Goal: Find specific page/section: Find specific page/section

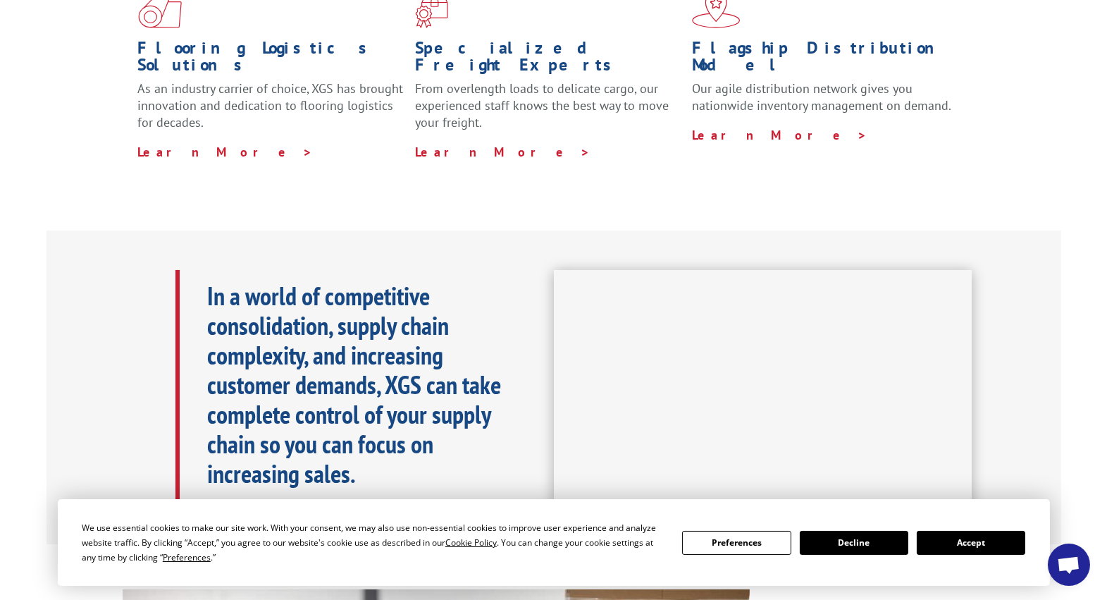
scroll to position [548, 0]
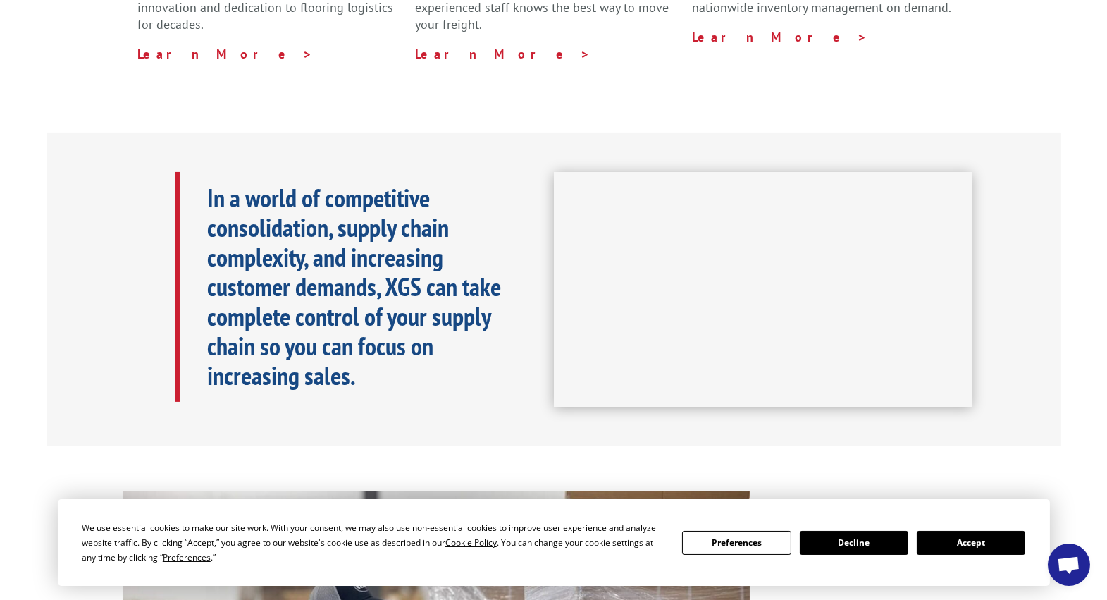
click at [988, 545] on button "Accept" at bounding box center [971, 543] width 109 height 24
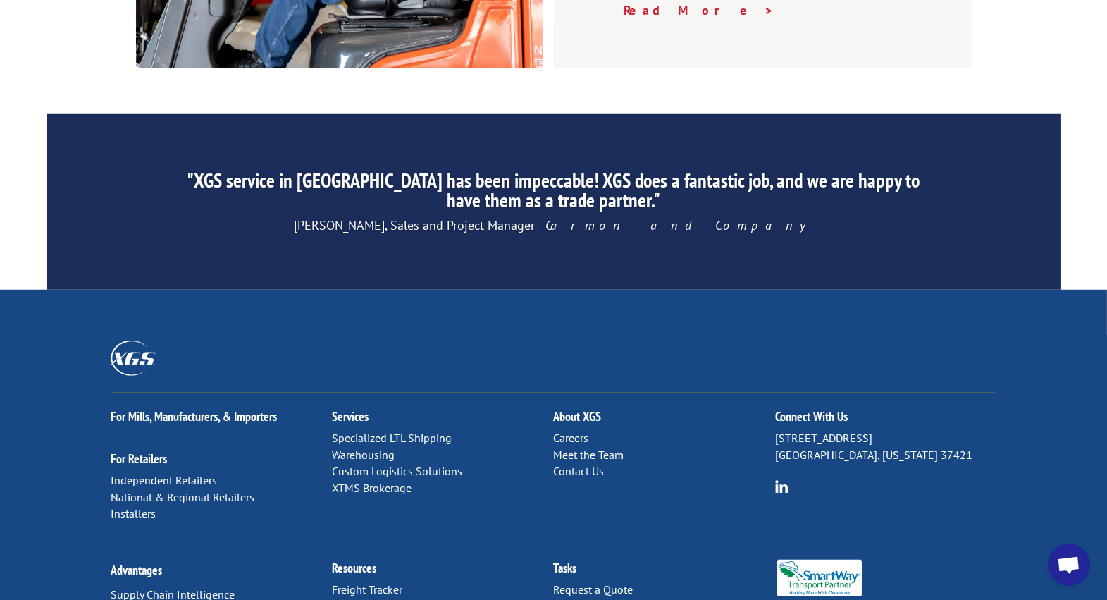
scroll to position [2189, 0]
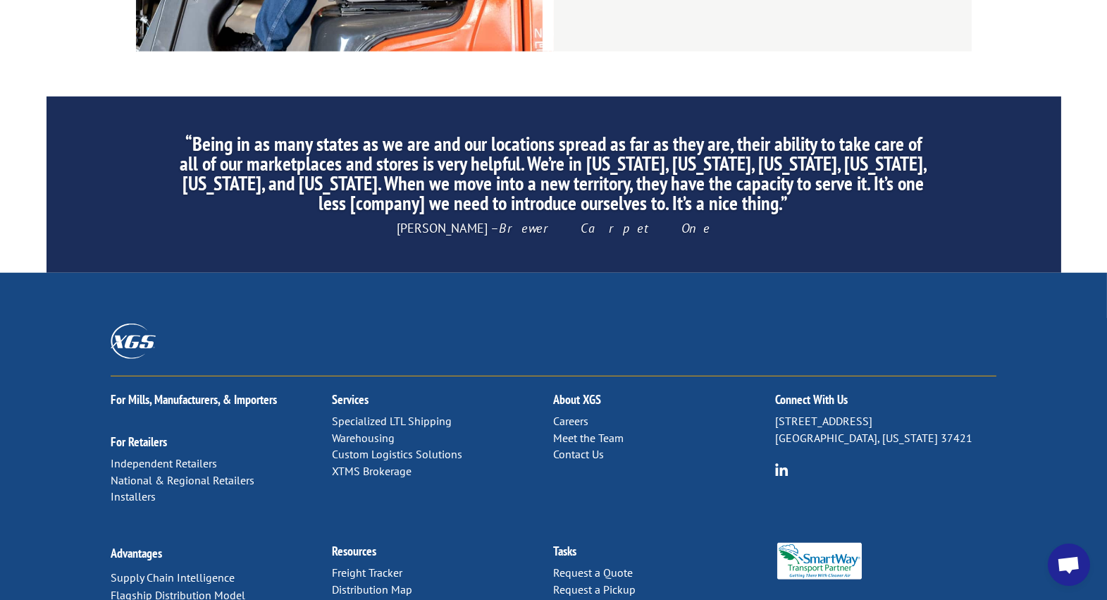
click at [392, 582] on link "Distribution Map" at bounding box center [372, 589] width 80 height 14
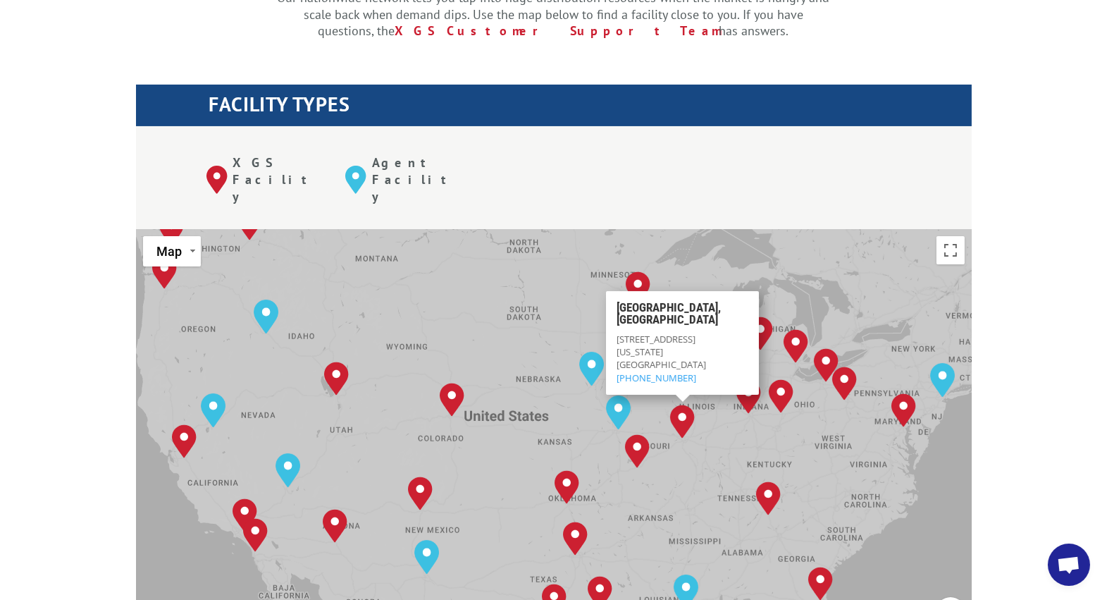
scroll to position [548, 0]
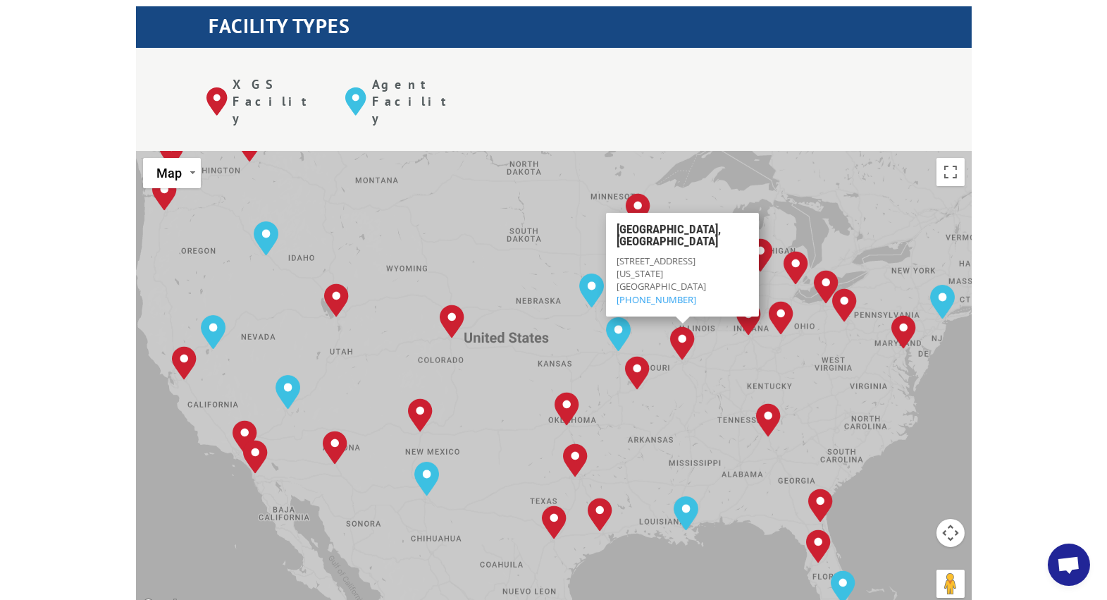
click at [724, 485] on div "[GEOGRAPHIC_DATA], [GEOGRAPHIC_DATA] [GEOGRAPHIC_DATA], [GEOGRAPHIC_DATA] [GEOG…" at bounding box center [554, 383] width 836 height 464
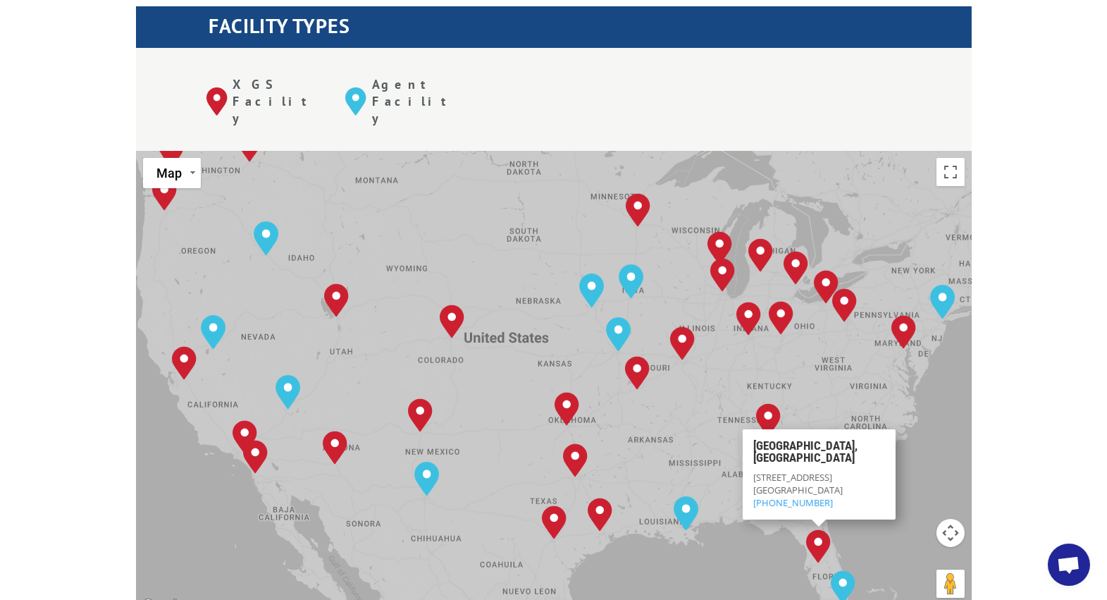
click at [875, 484] on div "[GEOGRAPHIC_DATA], [GEOGRAPHIC_DATA] [GEOGRAPHIC_DATA], [GEOGRAPHIC_DATA] [GEOG…" at bounding box center [554, 383] width 836 height 464
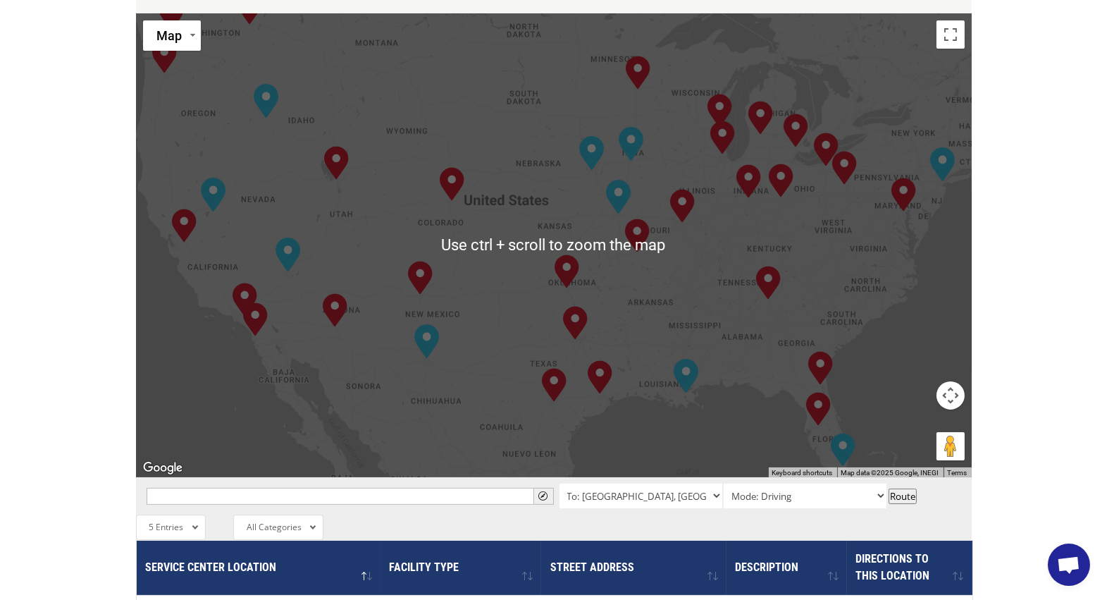
scroll to position [705, 0]
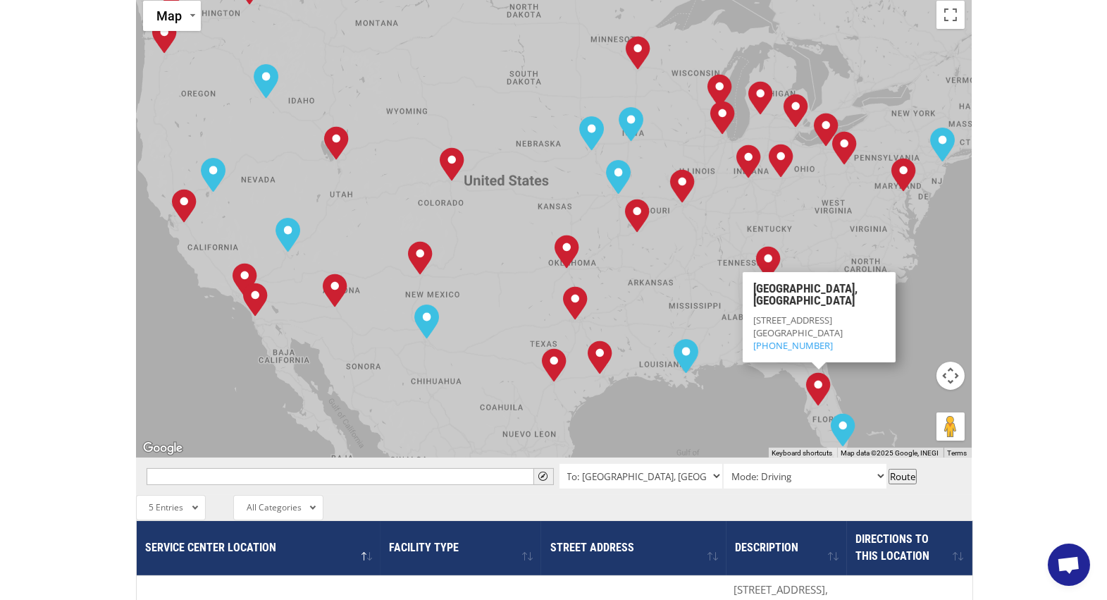
click at [736, 360] on div "[GEOGRAPHIC_DATA], [GEOGRAPHIC_DATA] [GEOGRAPHIC_DATA], [GEOGRAPHIC_DATA] [GEOG…" at bounding box center [554, 226] width 836 height 464
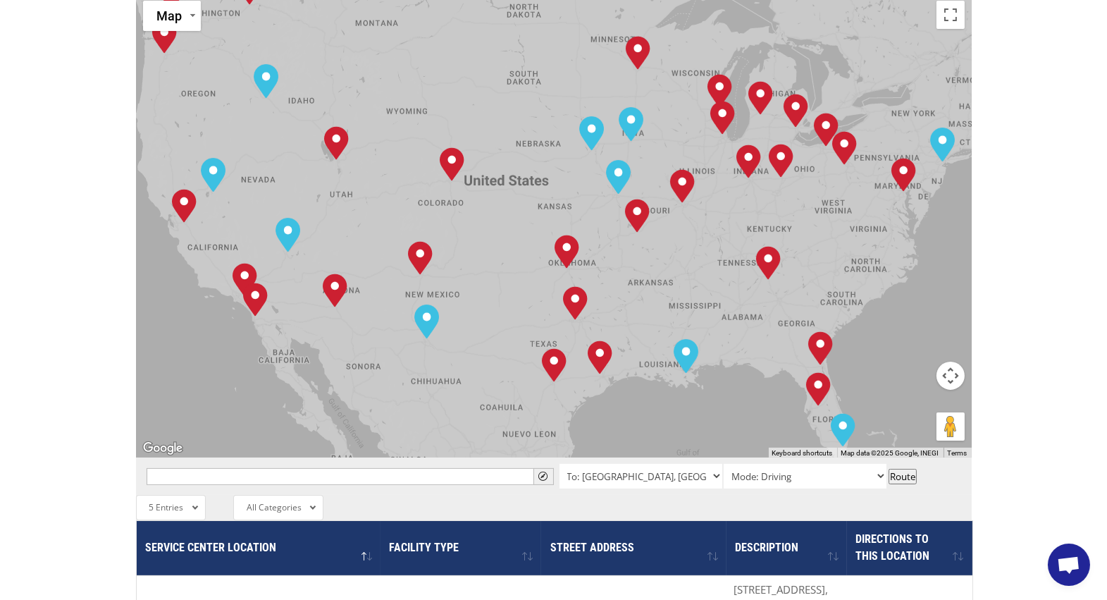
click at [768, 335] on div "[GEOGRAPHIC_DATA], [GEOGRAPHIC_DATA] [GEOGRAPHIC_DATA], [GEOGRAPHIC_DATA] [GEOG…" at bounding box center [554, 226] width 836 height 464
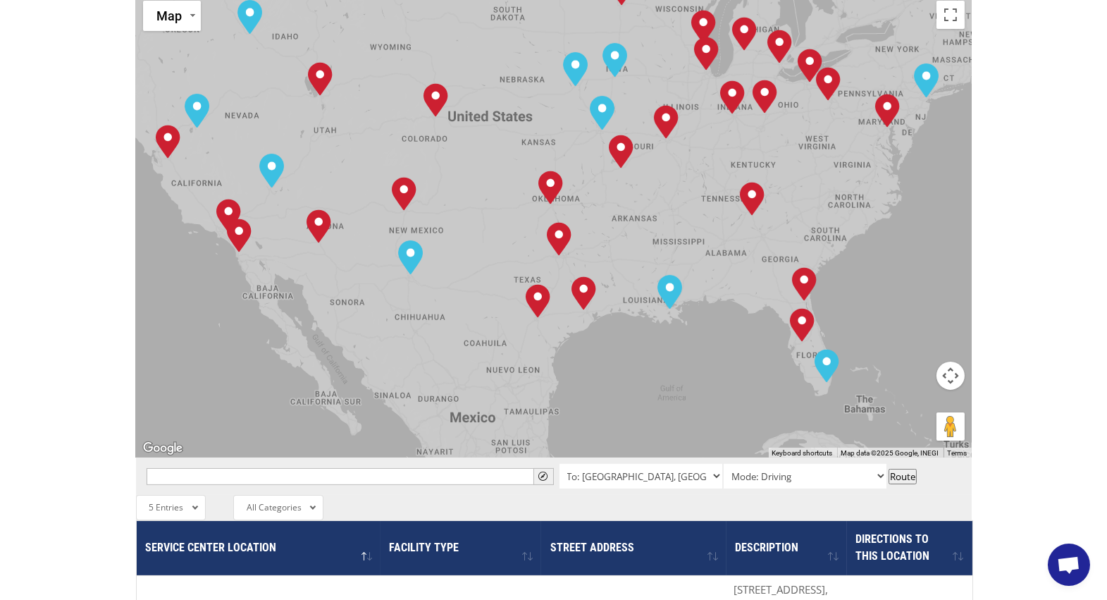
drag, startPoint x: 775, startPoint y: 285, endPoint x: 758, endPoint y: 222, distance: 65.1
click at [758, 222] on div "[GEOGRAPHIC_DATA], [GEOGRAPHIC_DATA] [GEOGRAPHIC_DATA], [GEOGRAPHIC_DATA] [GEOG…" at bounding box center [554, 226] width 836 height 464
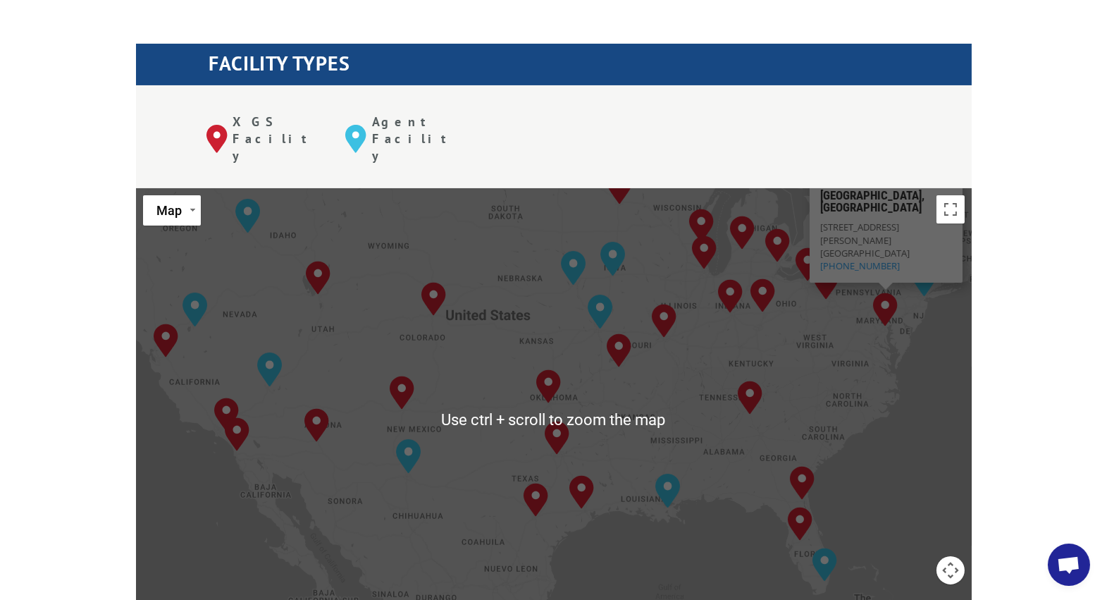
scroll to position [548, 0]
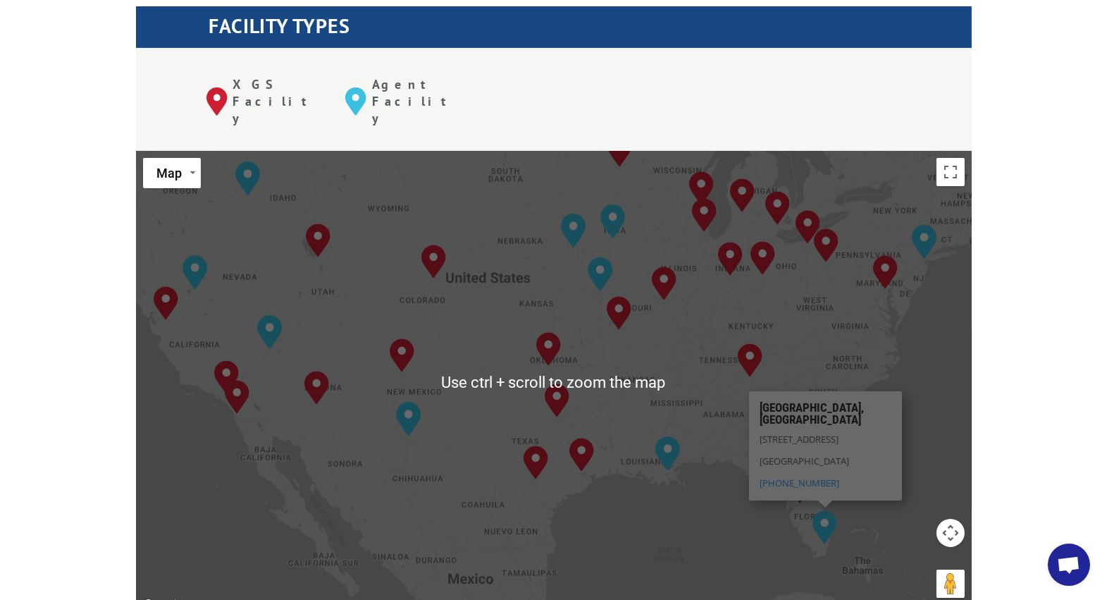
click at [745, 491] on div "[GEOGRAPHIC_DATA], [GEOGRAPHIC_DATA] [GEOGRAPHIC_DATA], [GEOGRAPHIC_DATA] [GEOG…" at bounding box center [554, 383] width 836 height 464
